Goal: Task Accomplishment & Management: Manage account settings

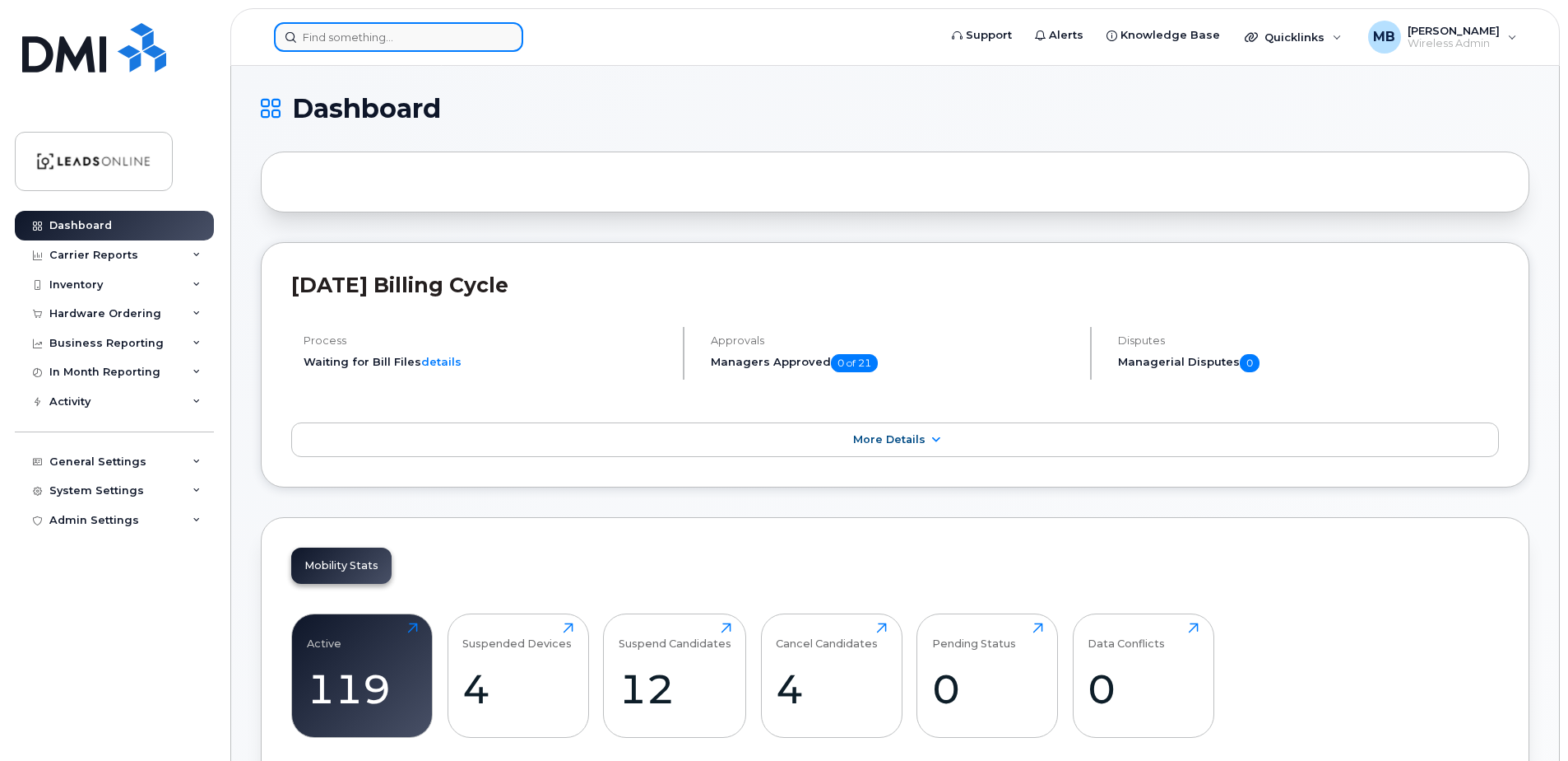
click at [410, 30] on input at bounding box center [398, 37] width 249 height 30
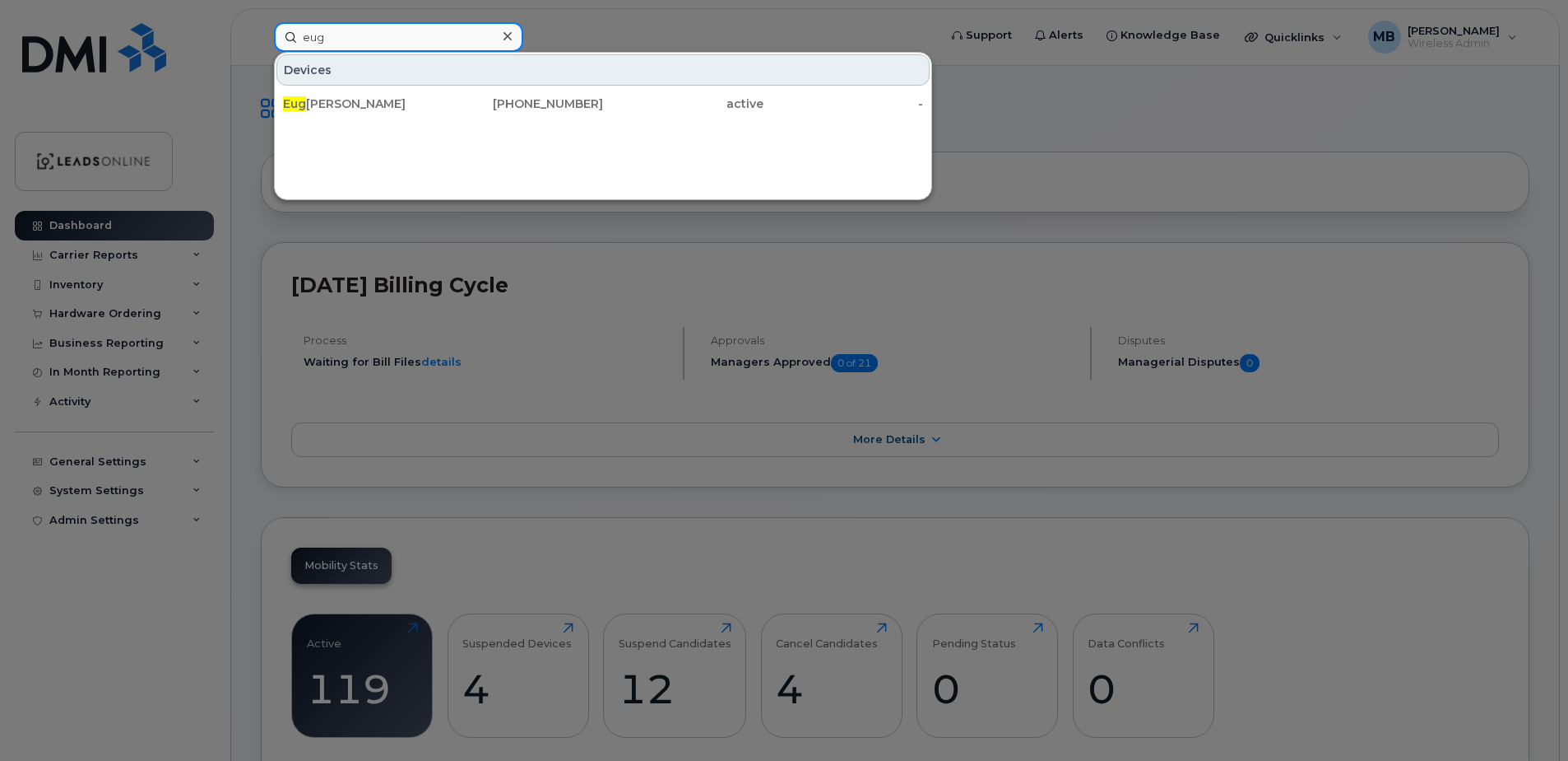
type input "eug"
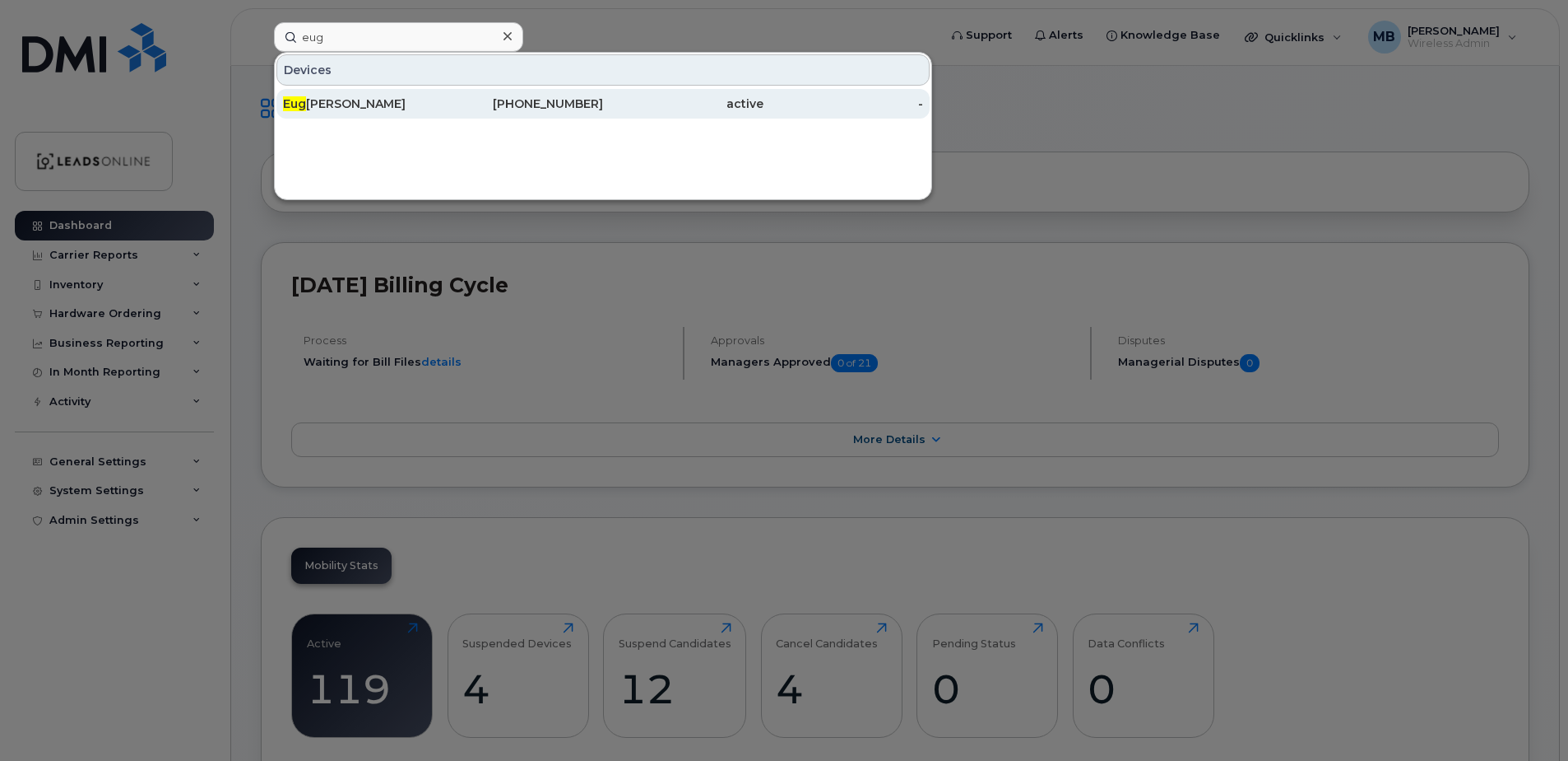
click at [366, 103] on div "Eug eniu Bondarenco" at bounding box center [363, 103] width 161 height 17
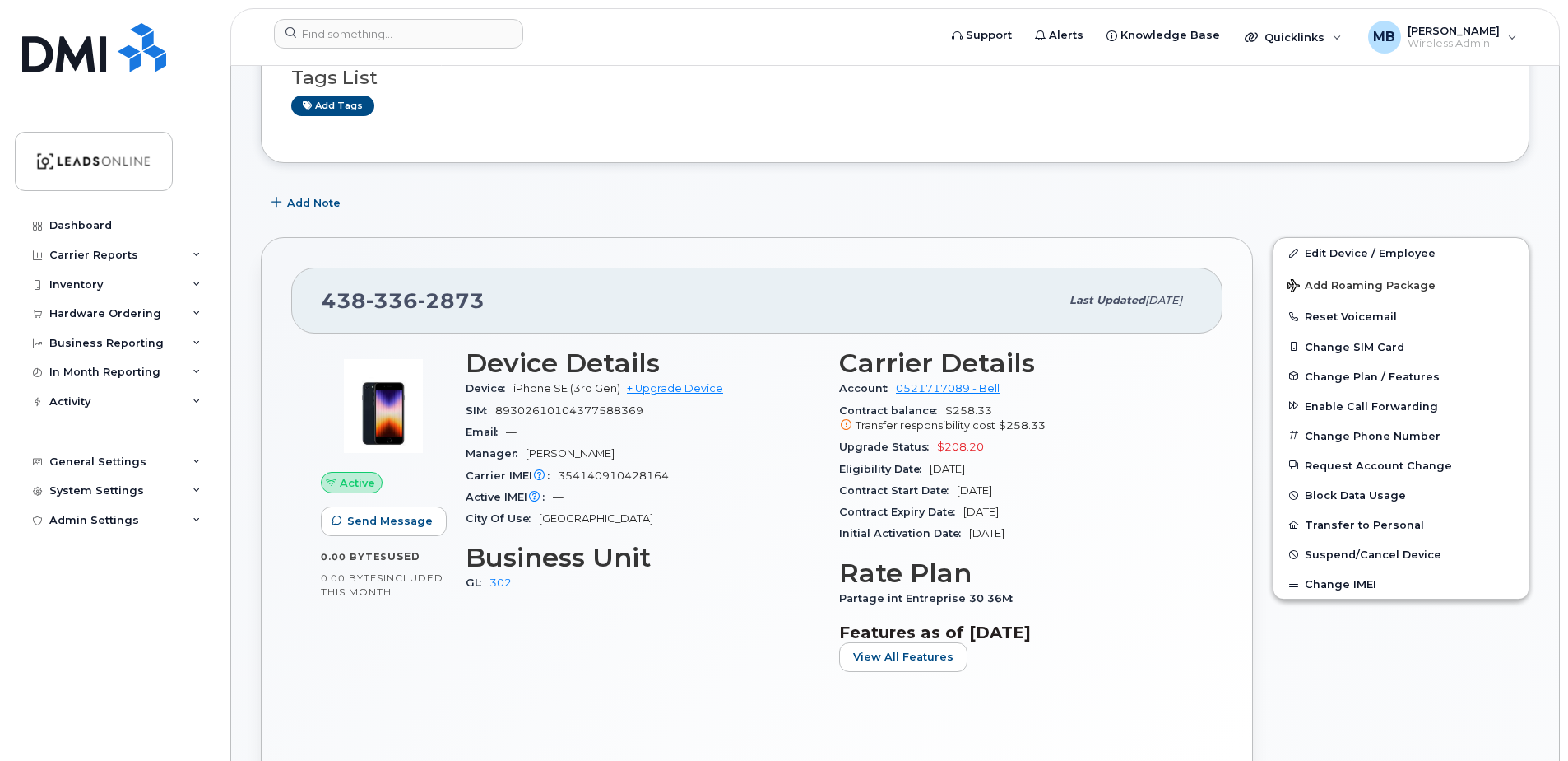
scroll to position [247, 0]
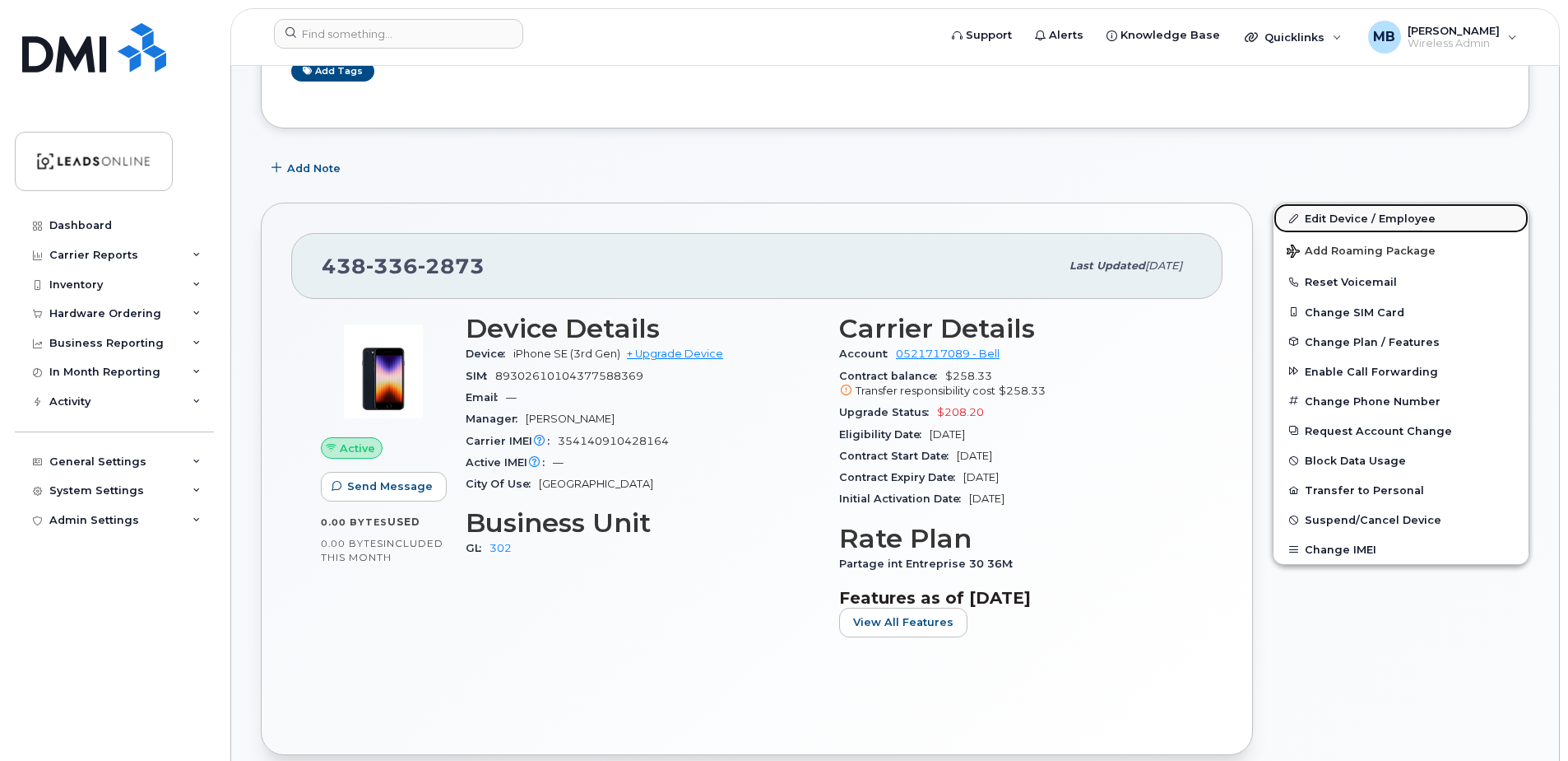
click at [1338, 216] on link "Edit Device / Employee" at bounding box center [1400, 218] width 255 height 30
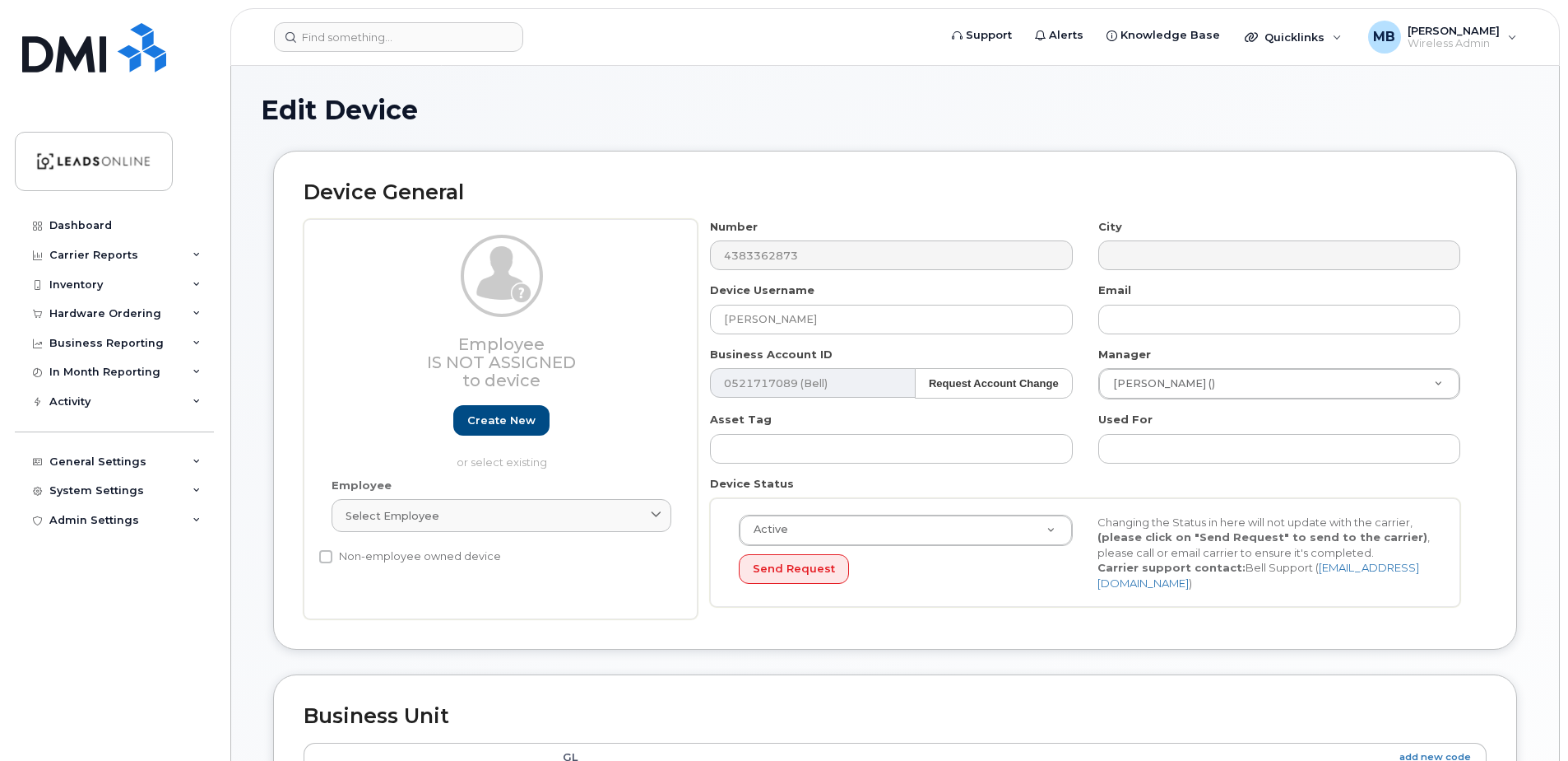
select select "162374"
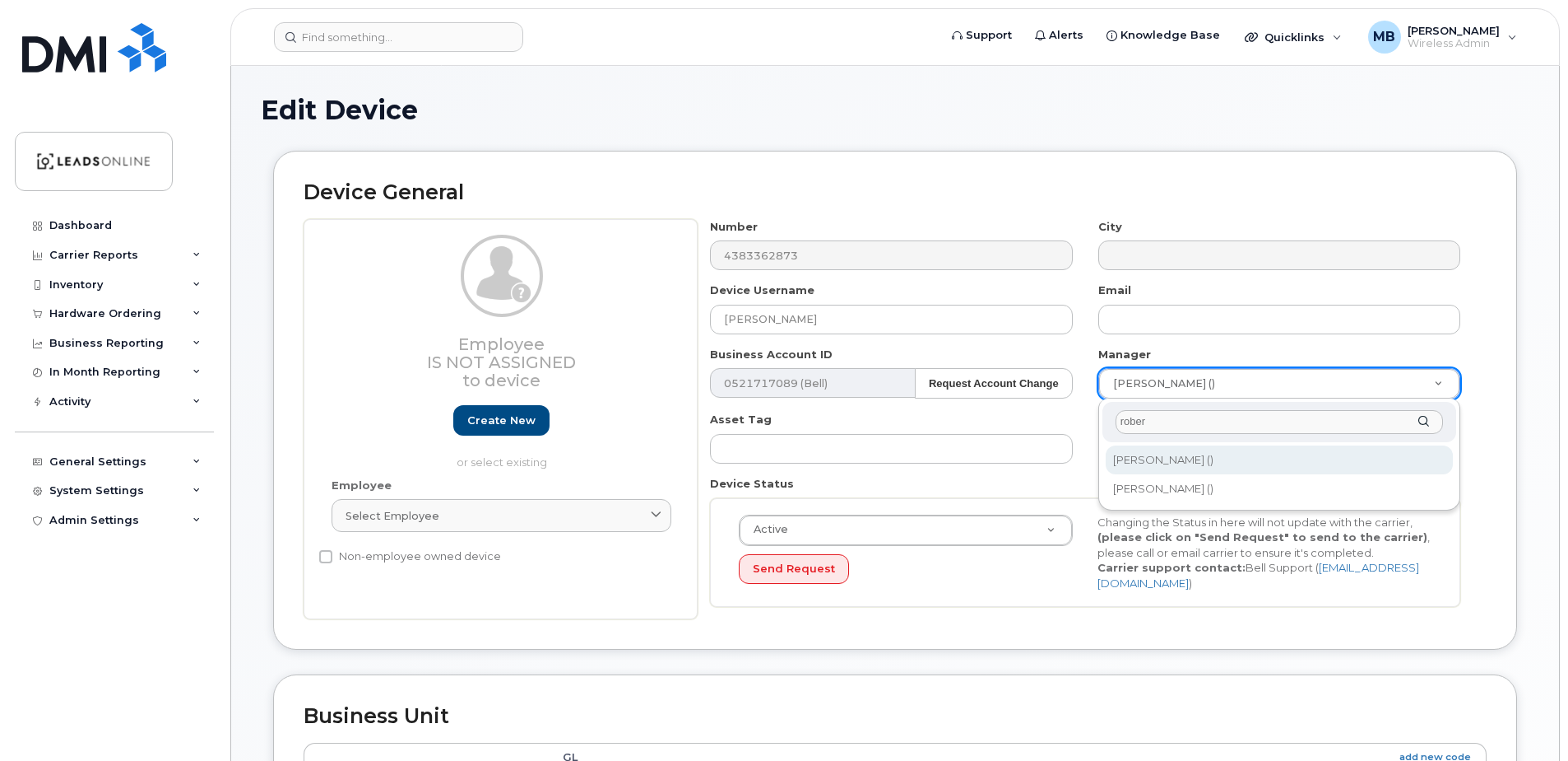
type input "rober"
type input "512263"
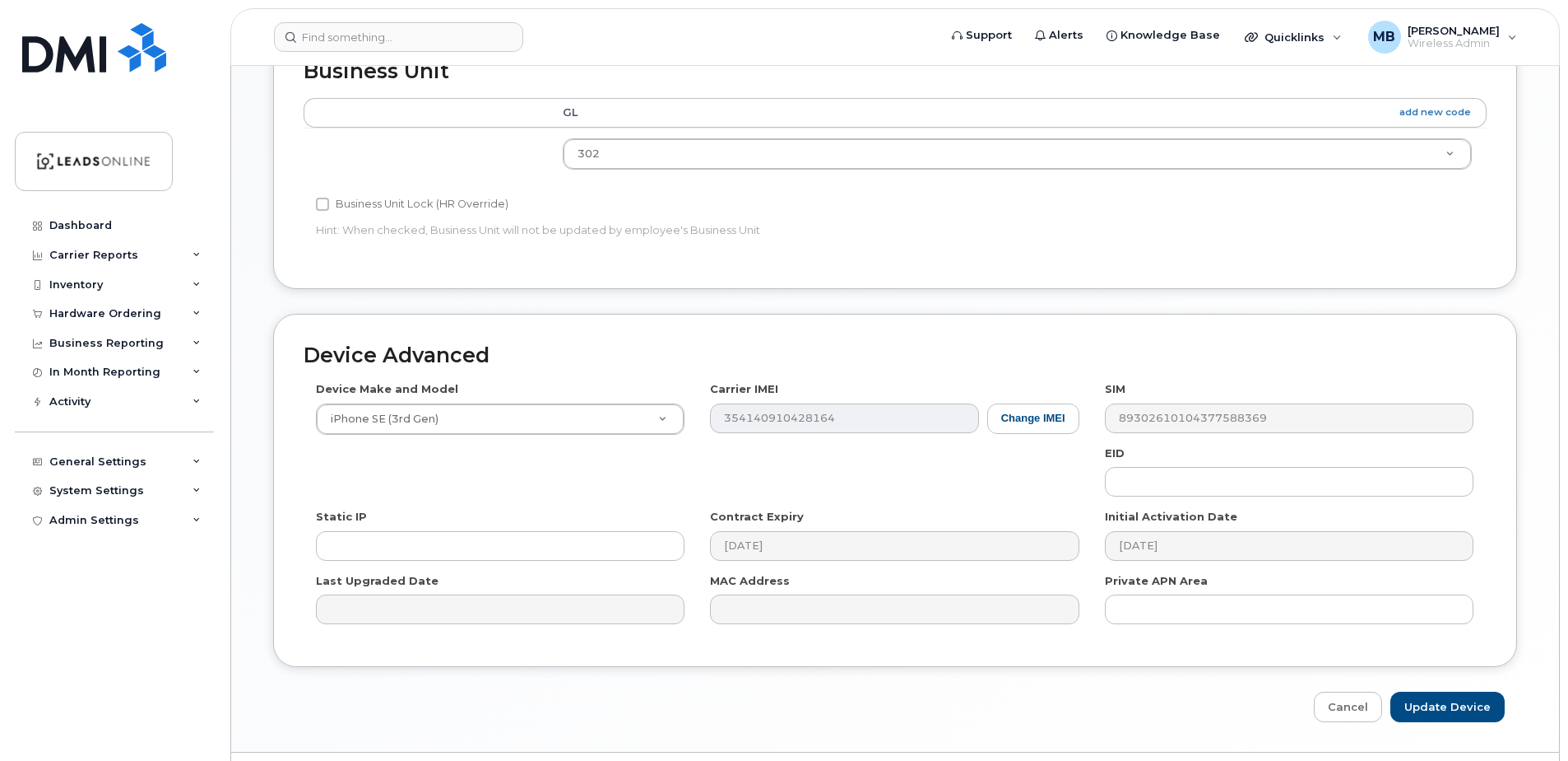
scroll to position [688, 0]
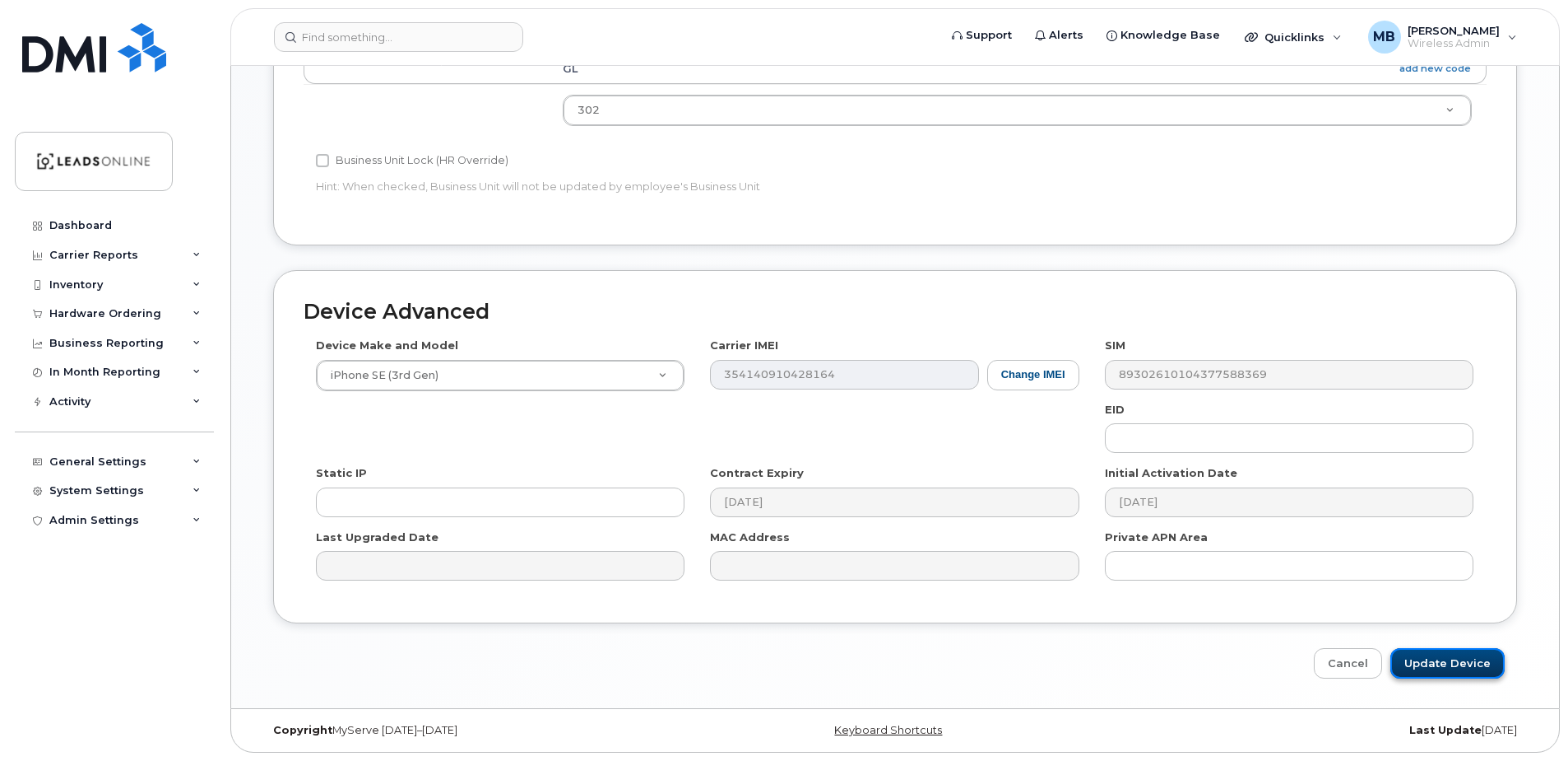
click at [1438, 662] on input "Update Device" at bounding box center [1448, 663] width 115 height 30
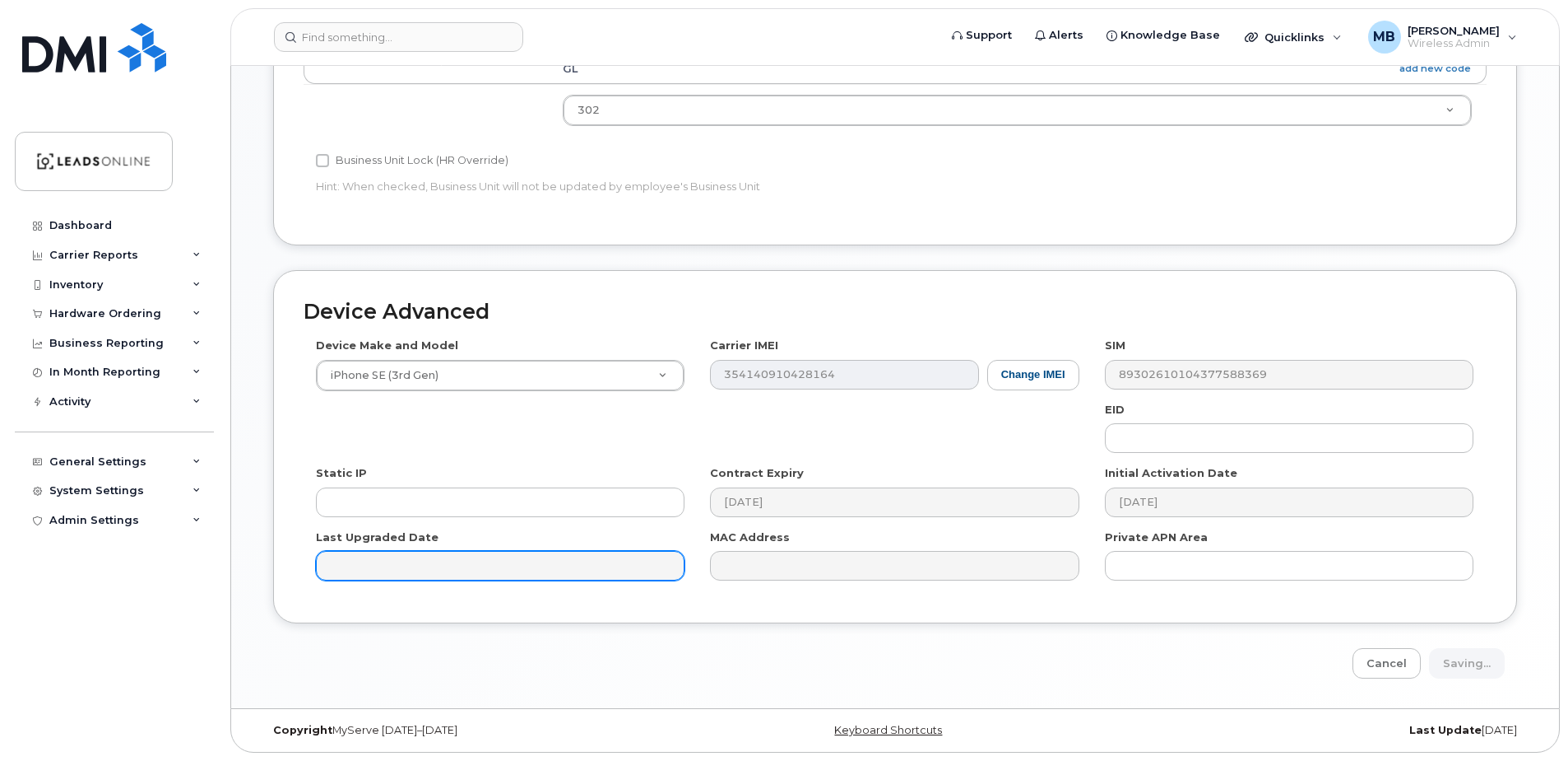
type input "Saving..."
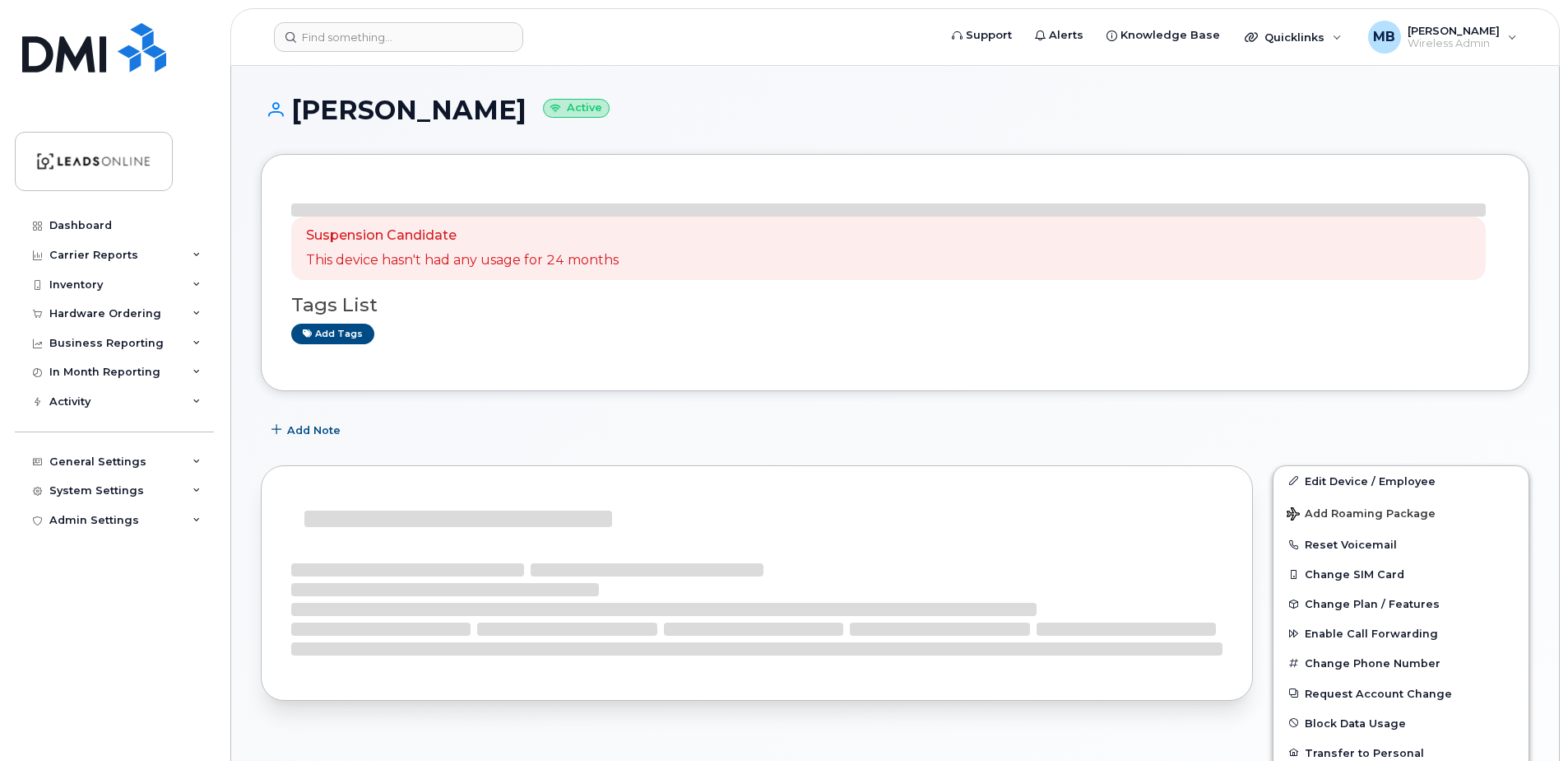
click at [77, 342] on div "Business Reporting" at bounding box center [107, 343] width 115 height 13
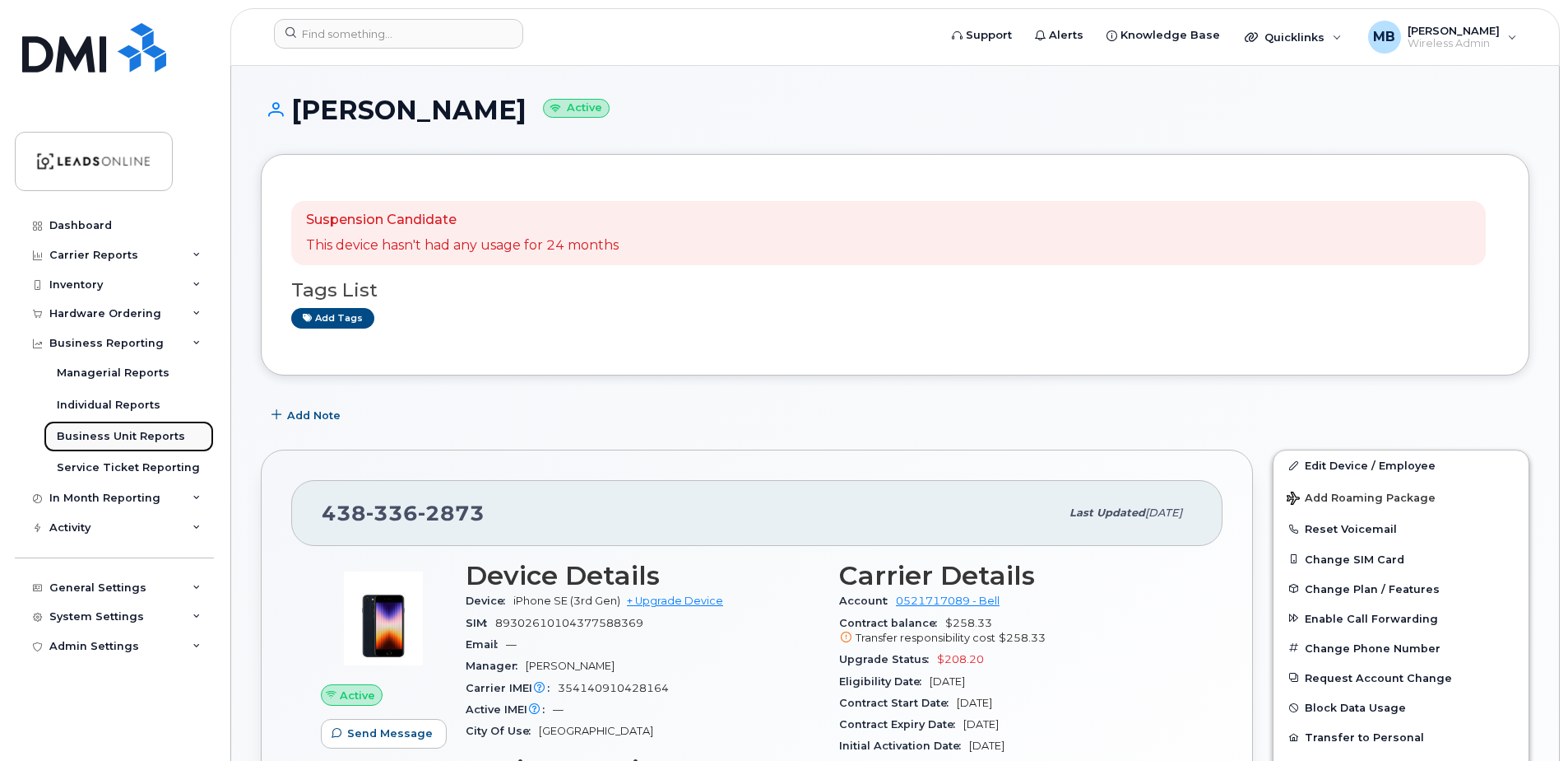
click at [113, 435] on div "Business Unit Reports" at bounding box center [121, 436] width 129 height 15
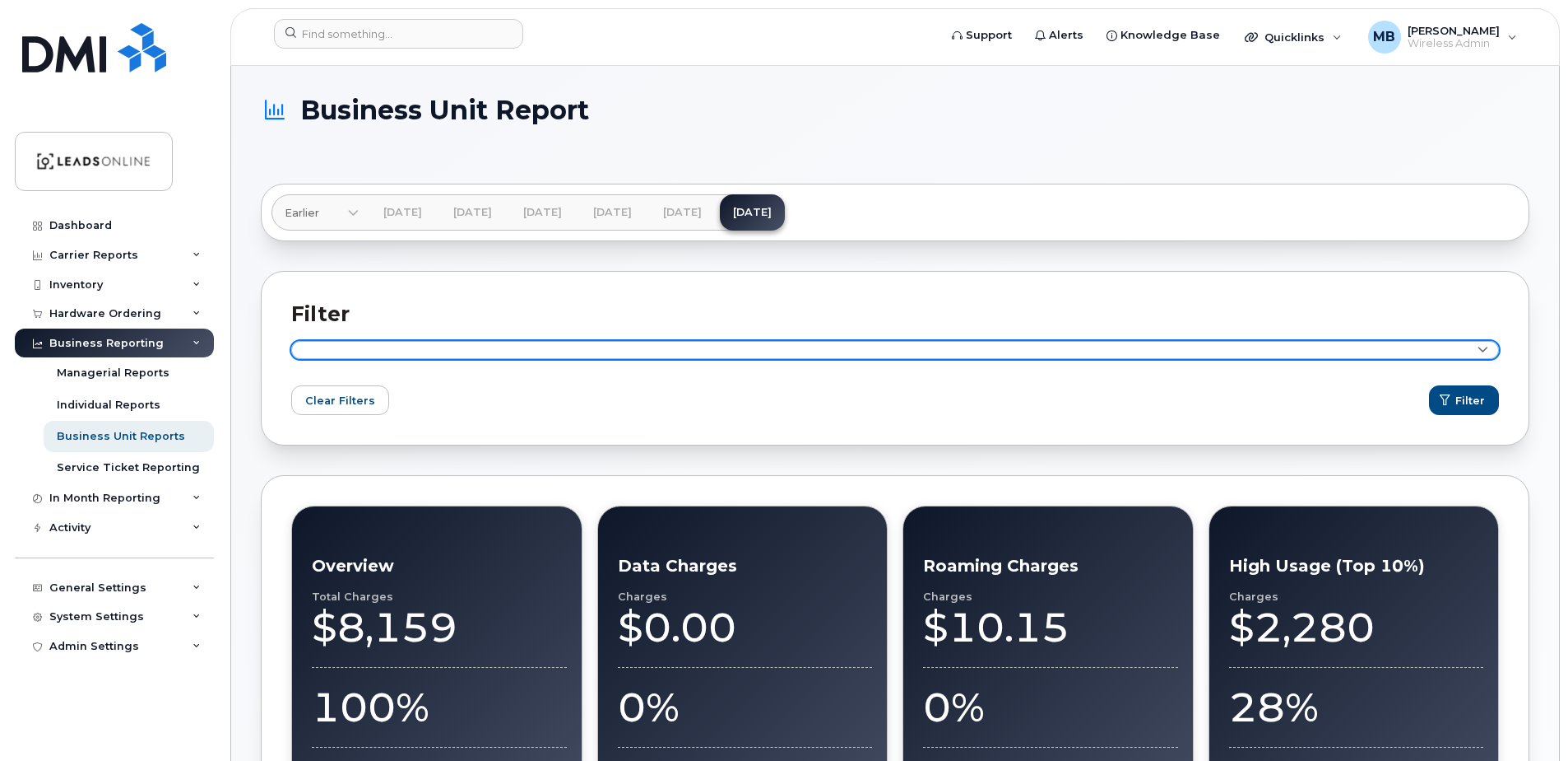
click at [601, 350] on link at bounding box center [895, 350] width 1208 height 18
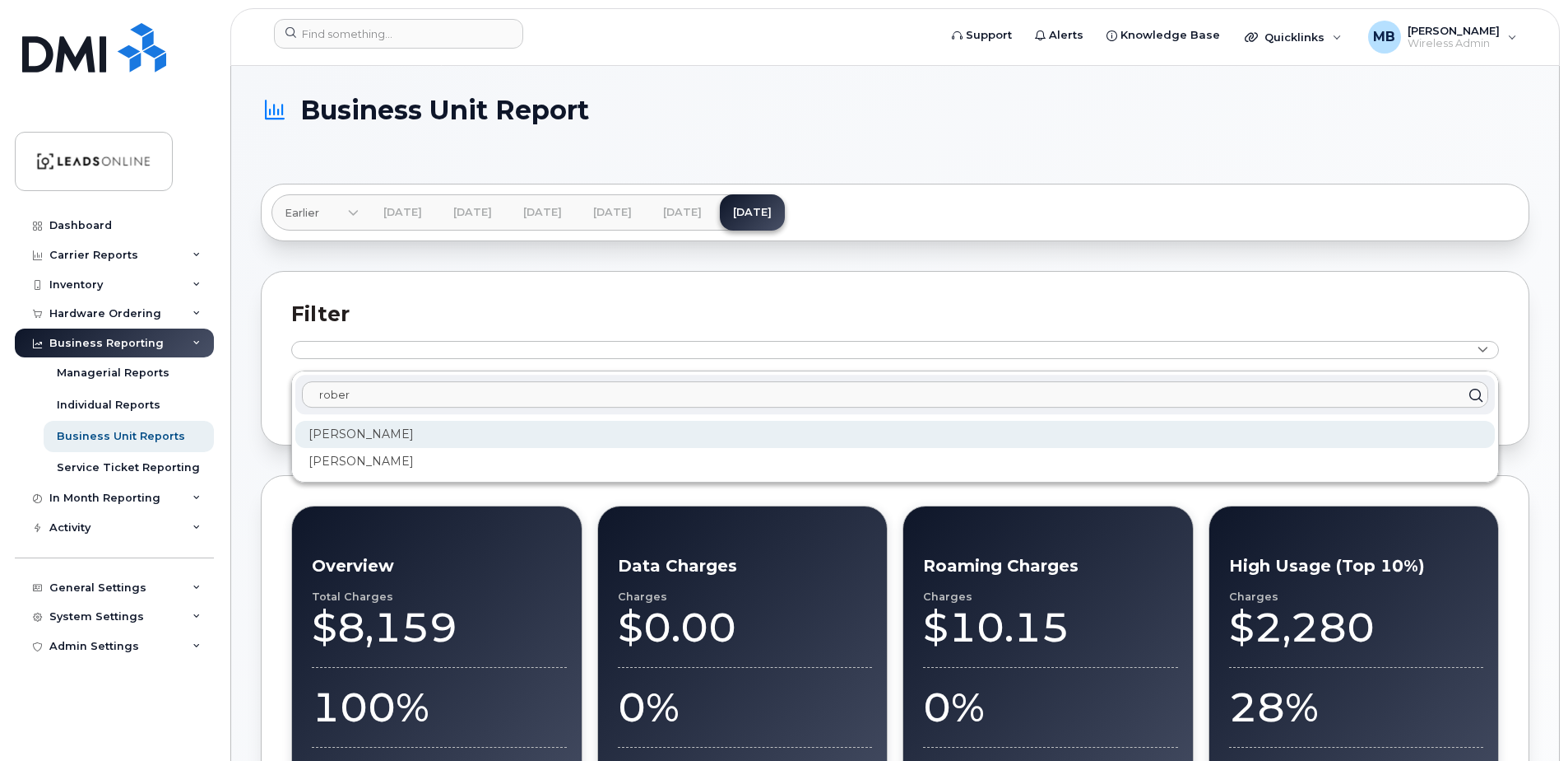
type input "rober"
click at [375, 433] on div "[PERSON_NAME]" at bounding box center [895, 434] width 1199 height 27
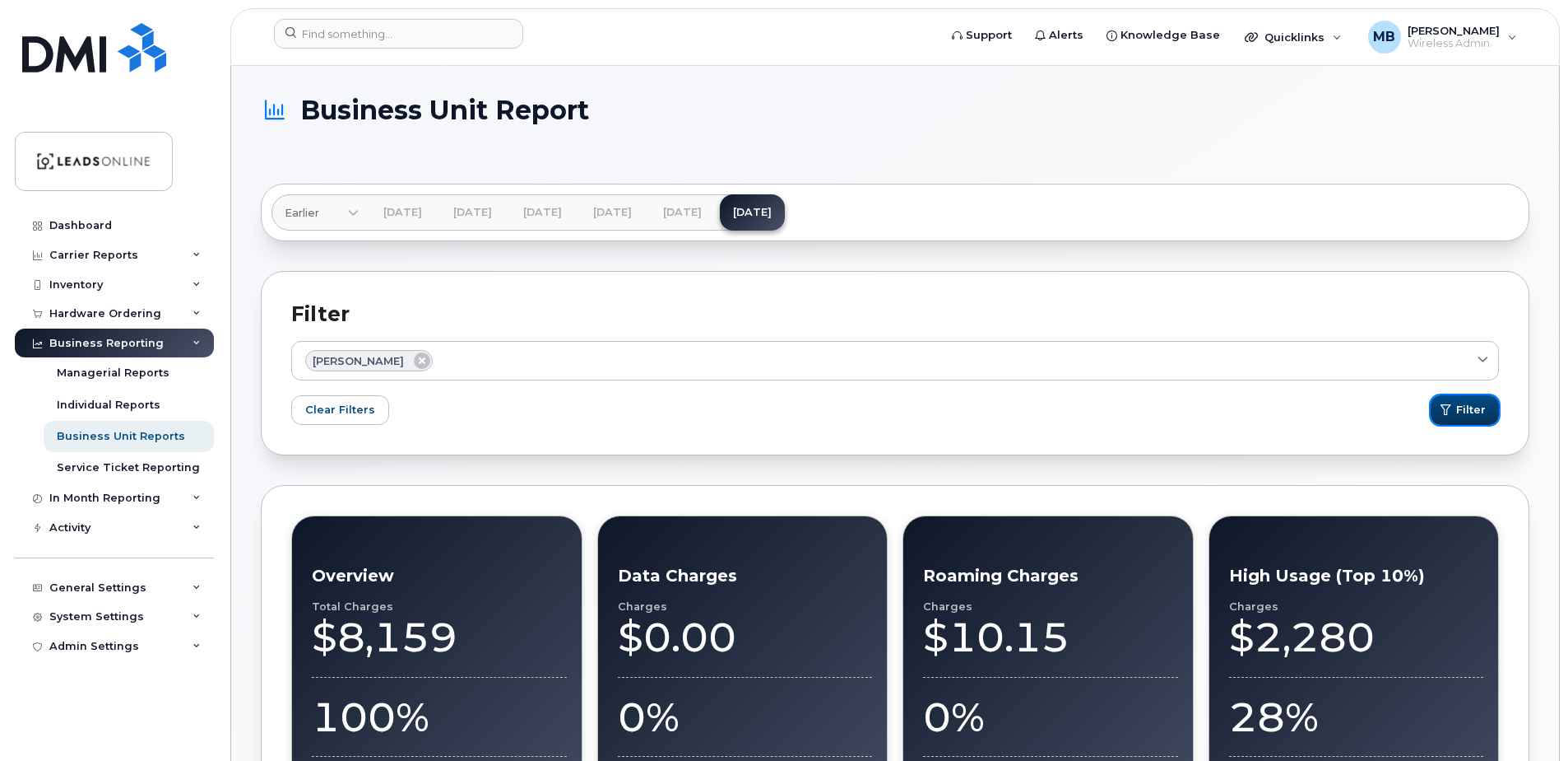
click at [1454, 414] on span "submit" at bounding box center [1446, 410] width 16 height 16
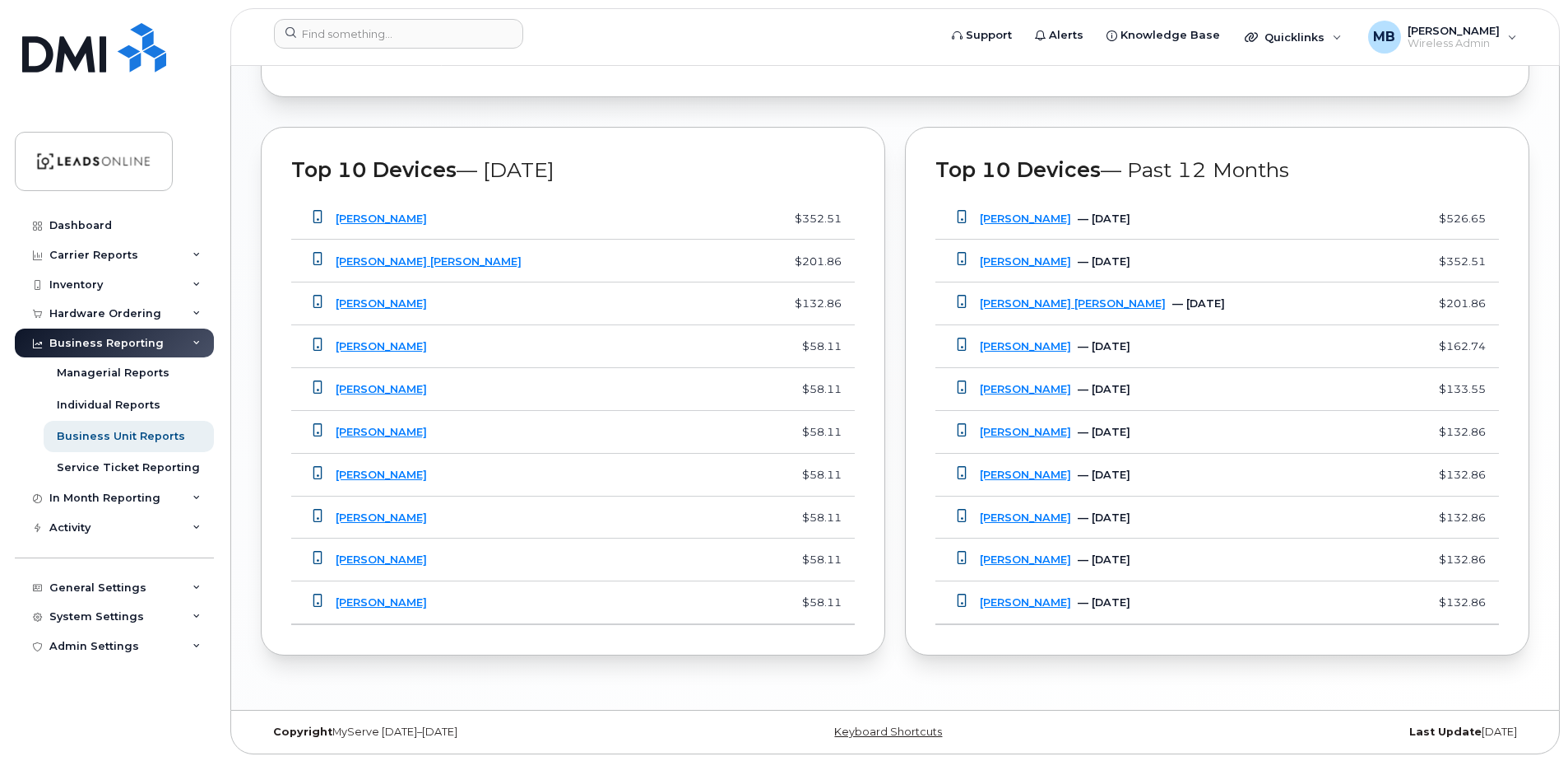
scroll to position [1304, 0]
click at [380, 304] on link "Serge Labrecque" at bounding box center [381, 302] width 91 height 12
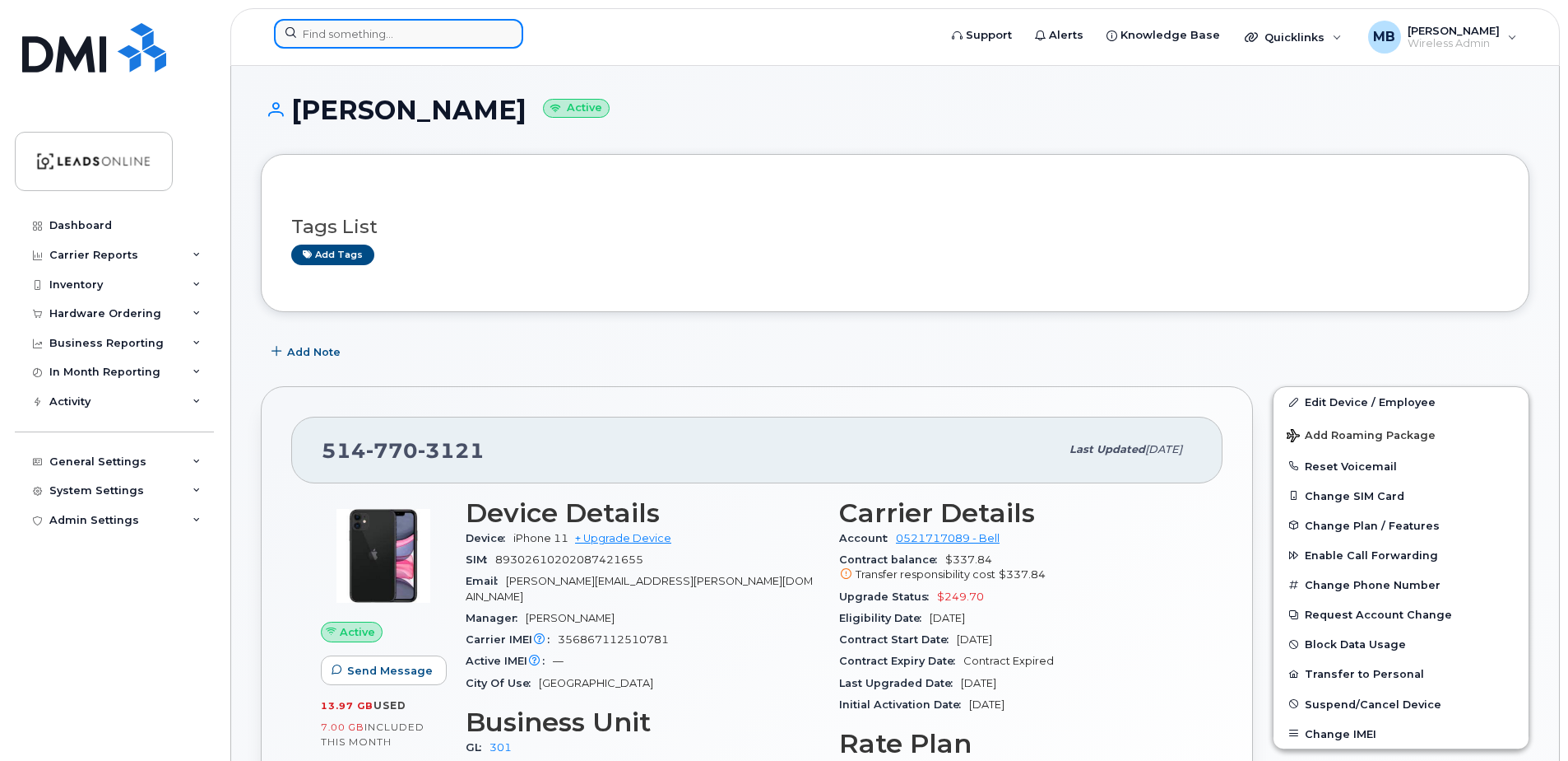
click at [375, 38] on input at bounding box center [398, 34] width 249 height 30
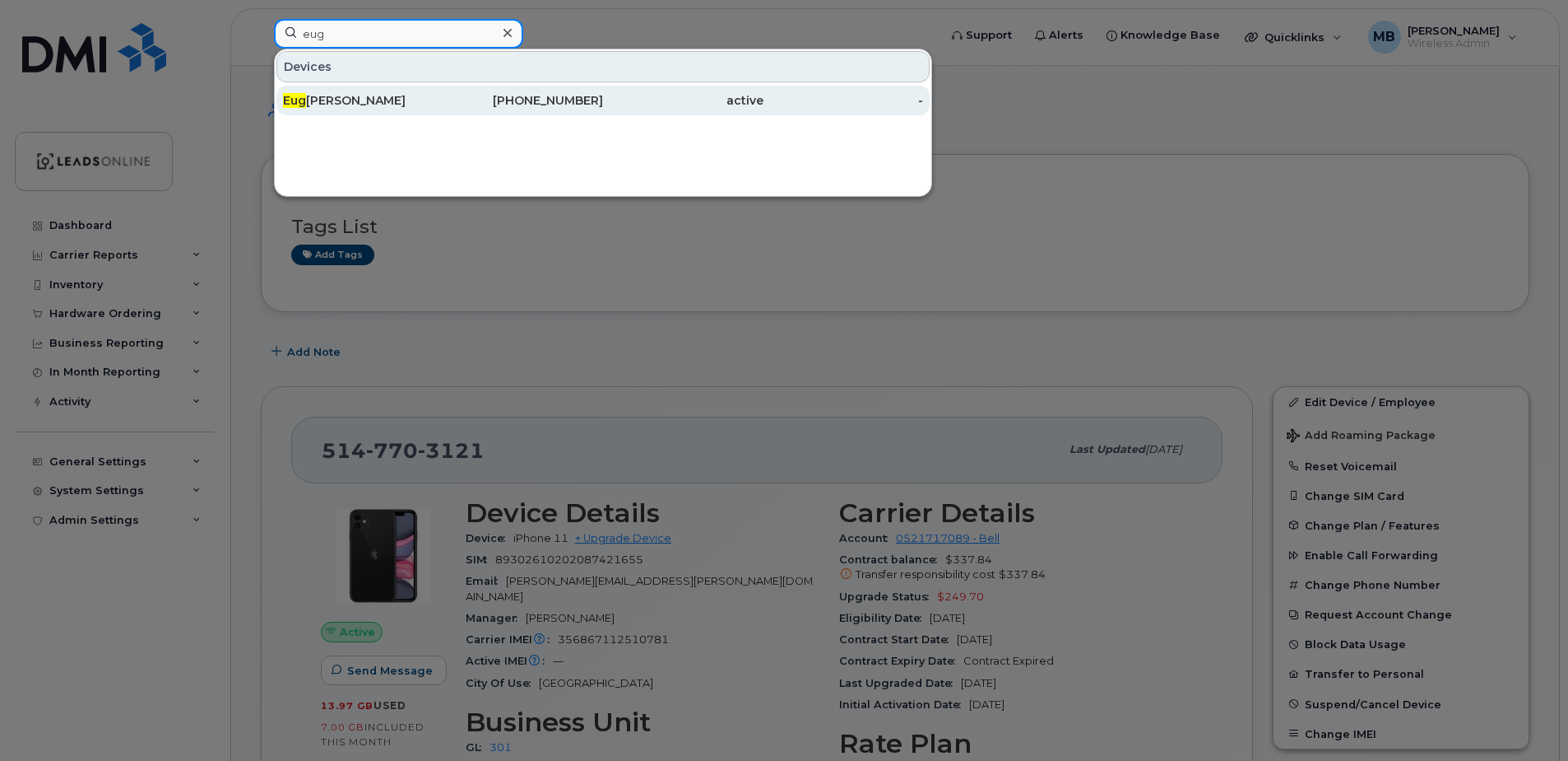
type input "eug"
click at [289, 100] on span "Eug" at bounding box center [295, 100] width 23 height 15
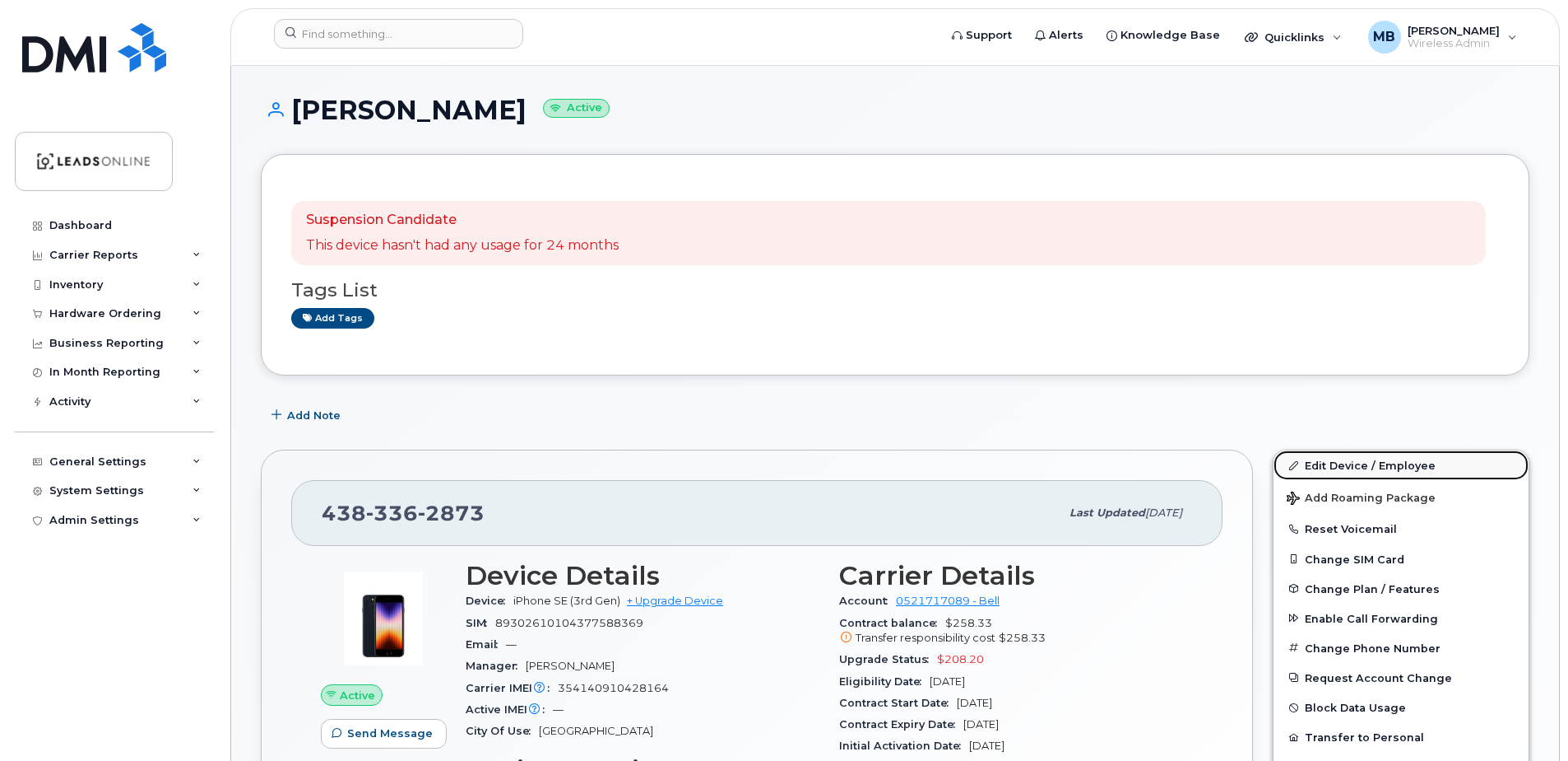
click at [1347, 464] on link "Edit Device / Employee" at bounding box center [1400, 465] width 255 height 30
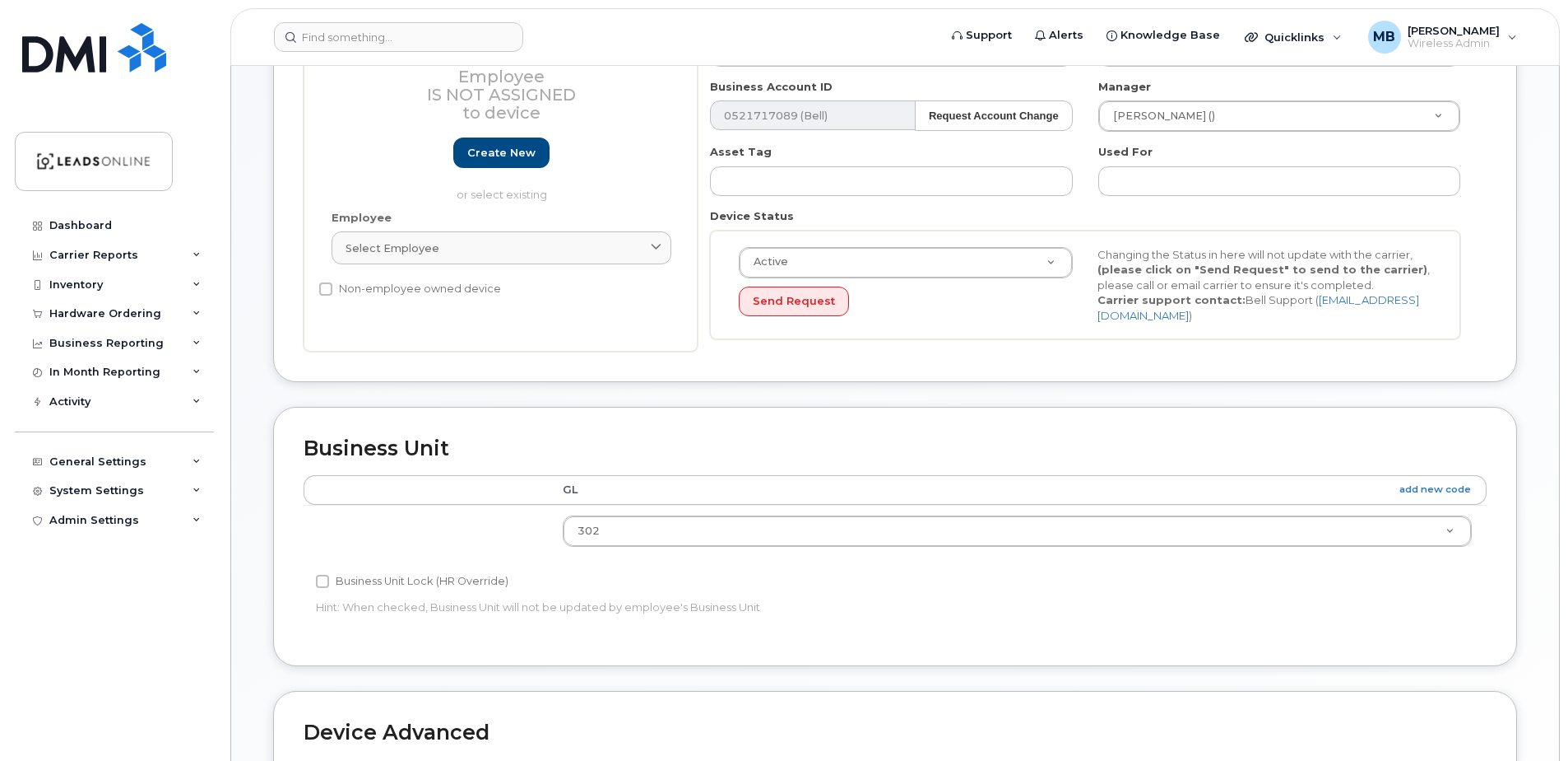
scroll to position [330, 0]
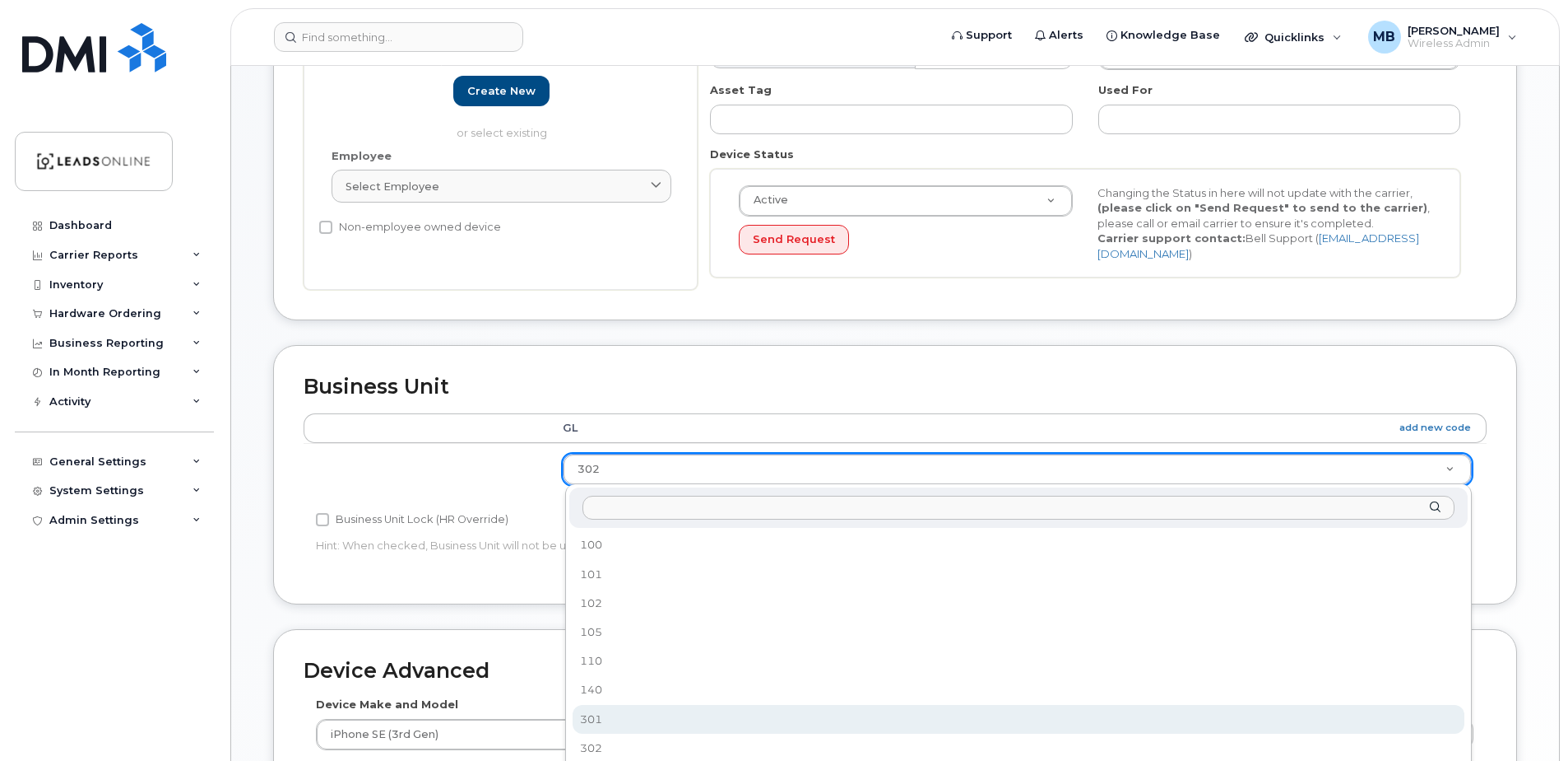
select select "162376"
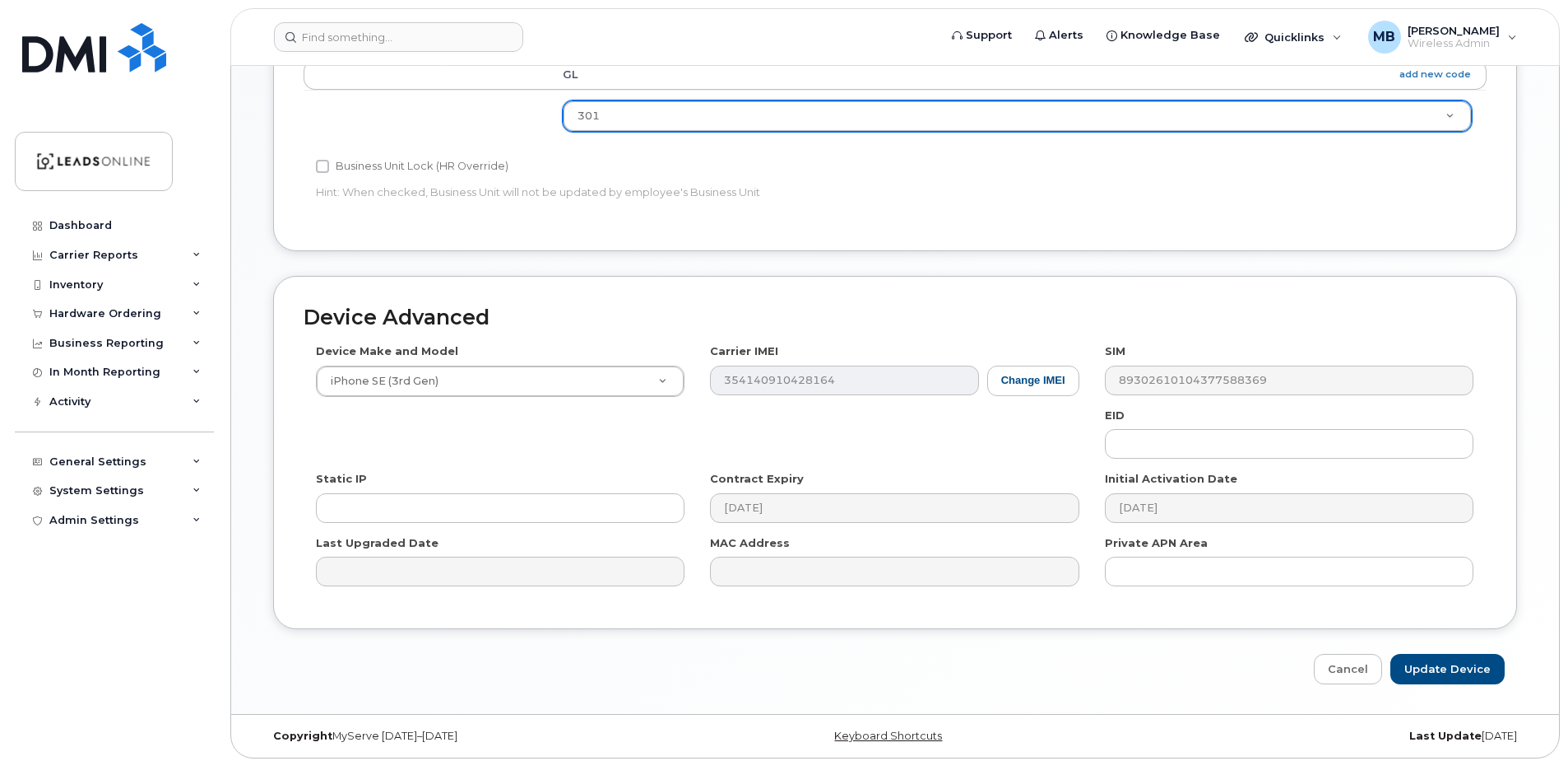
scroll to position [688, 0]
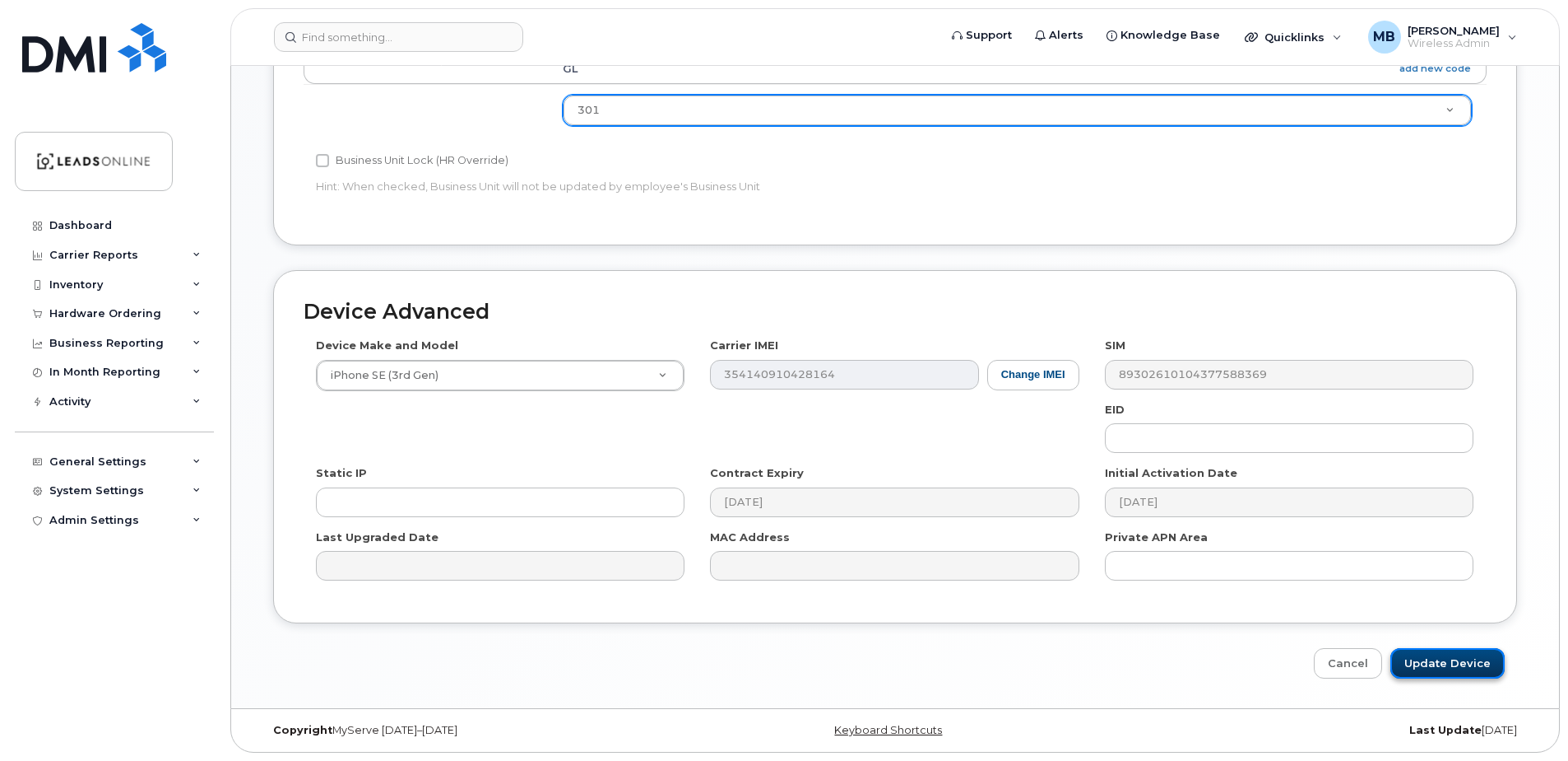
click at [1453, 652] on input "Update Device" at bounding box center [1448, 663] width 115 height 30
type input "Saving..."
